Goal: Transaction & Acquisition: Purchase product/service

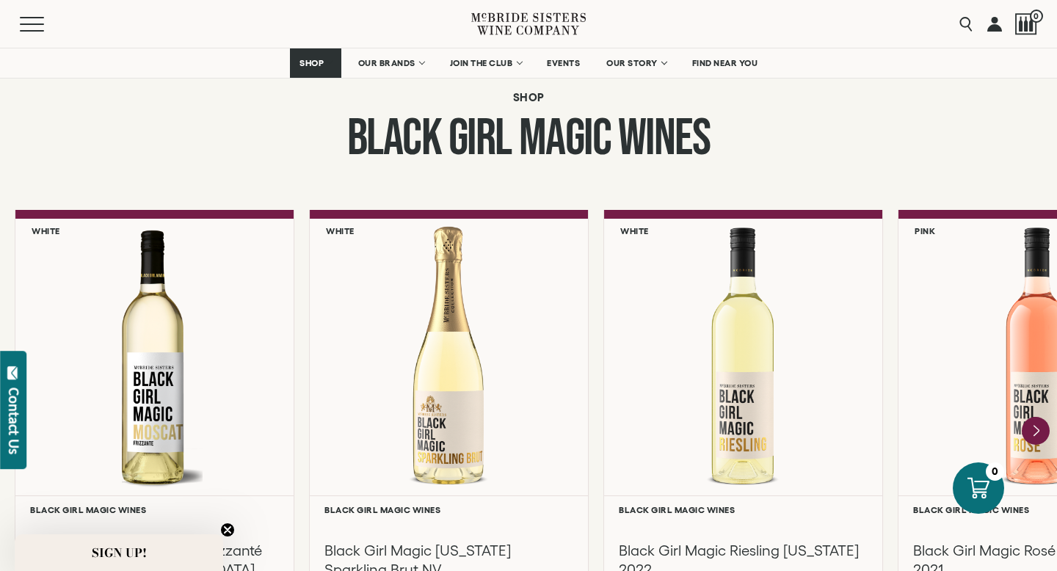
scroll to position [1298, 0]
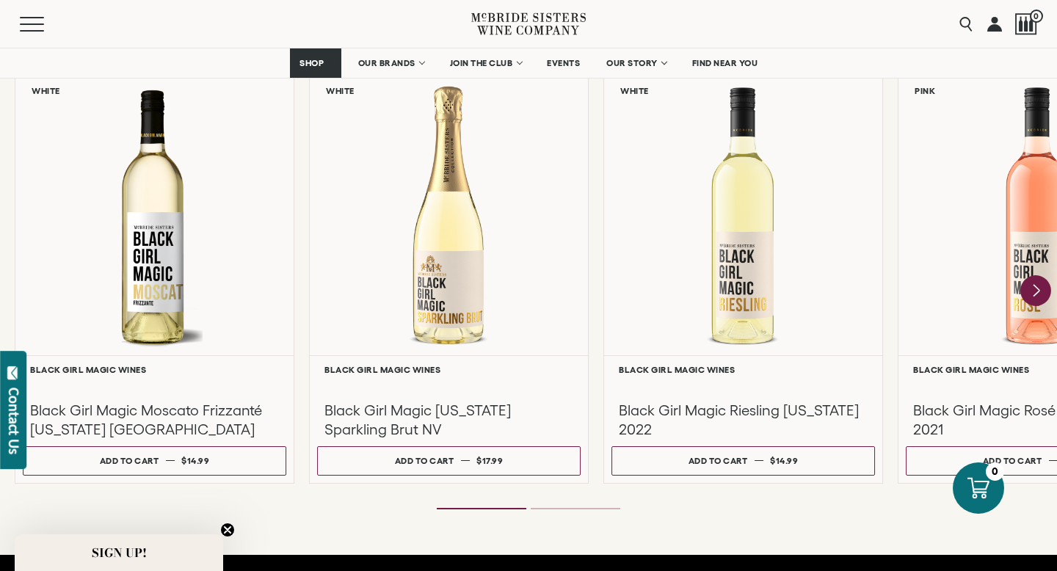
click at [1036, 291] on icon "Next" at bounding box center [1036, 291] width 6 height 12
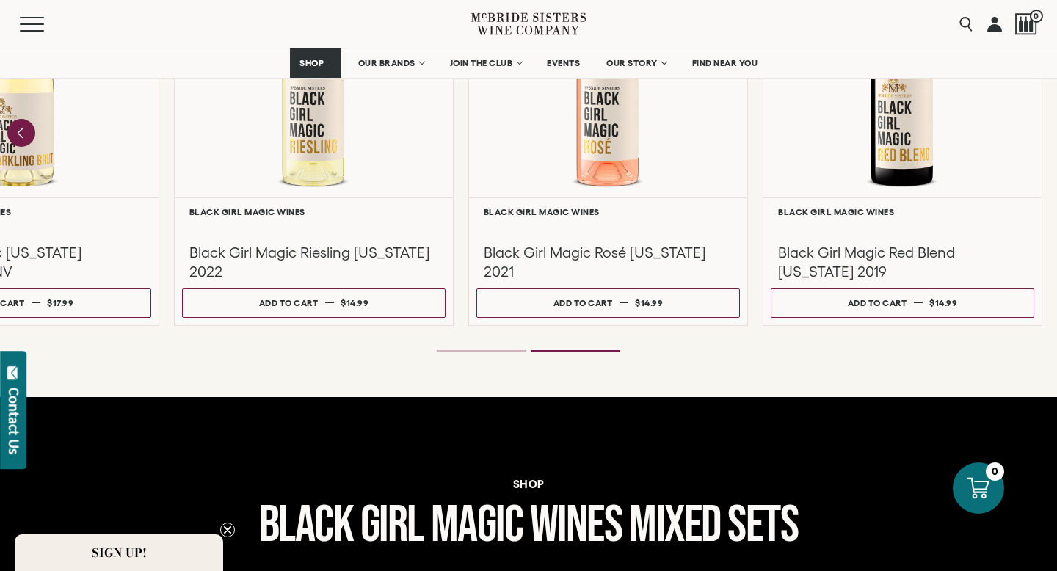
scroll to position [1406, 0]
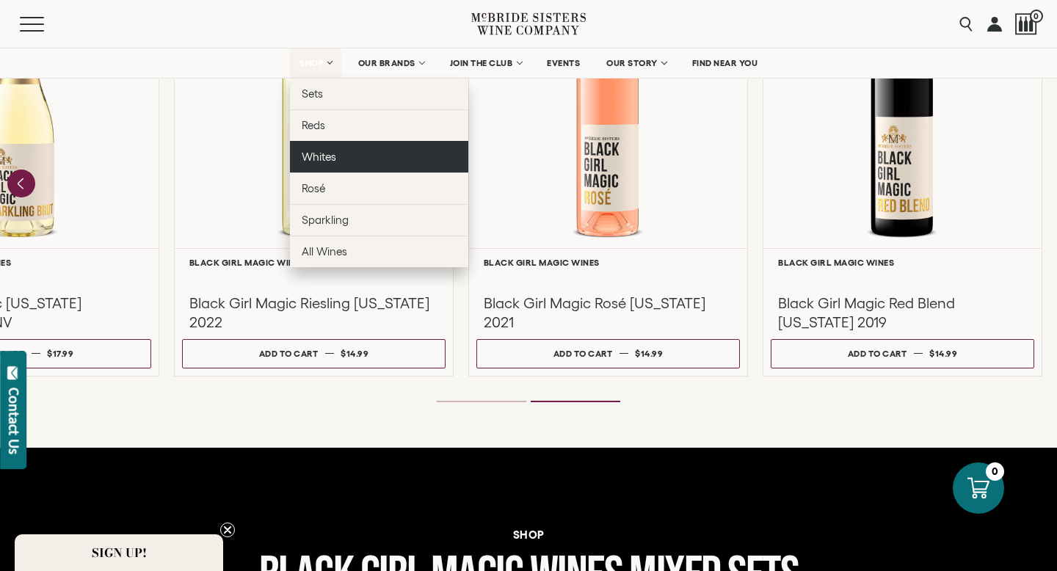
click at [340, 153] on link "Whites" at bounding box center [379, 157] width 178 height 32
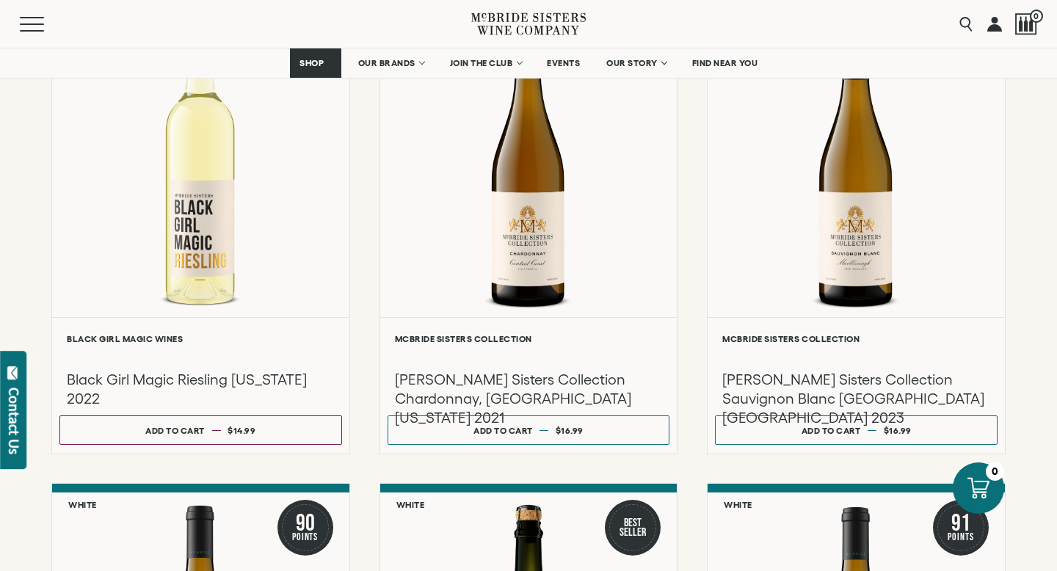
scroll to position [739, 0]
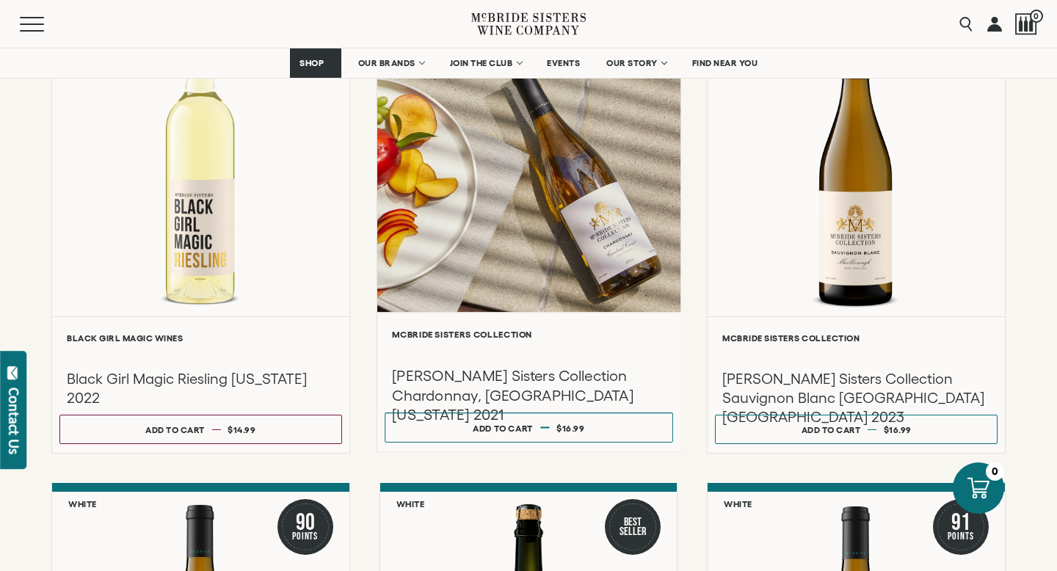
click at [572, 376] on h3 "[PERSON_NAME] Sisters Collection Chardonnay, [GEOGRAPHIC_DATA][US_STATE] 2021" at bounding box center [528, 395] width 273 height 59
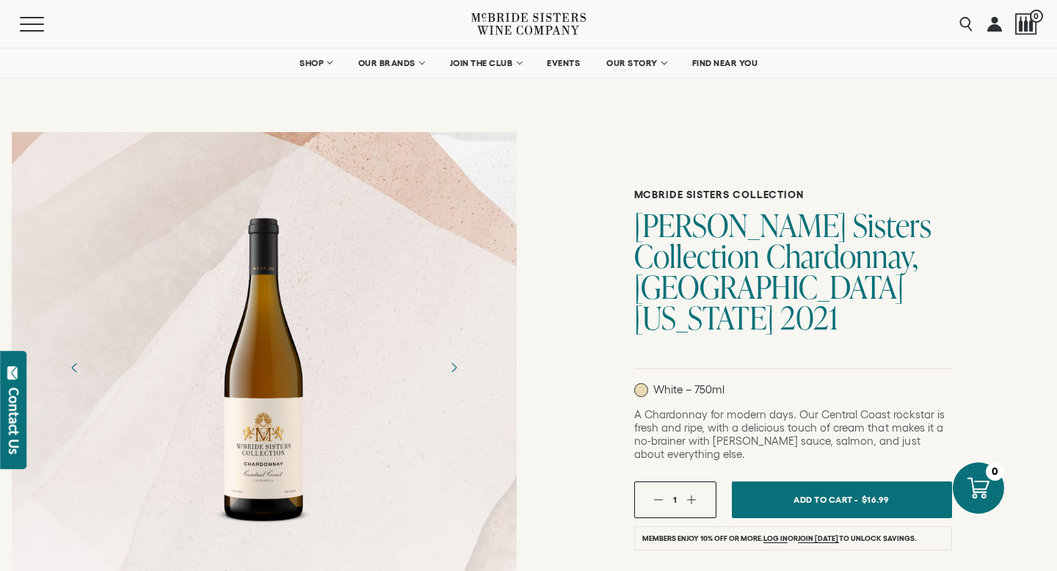
click at [266, 349] on div at bounding box center [264, 368] width 114 height 330
